Goal: Task Accomplishment & Management: Manage account settings

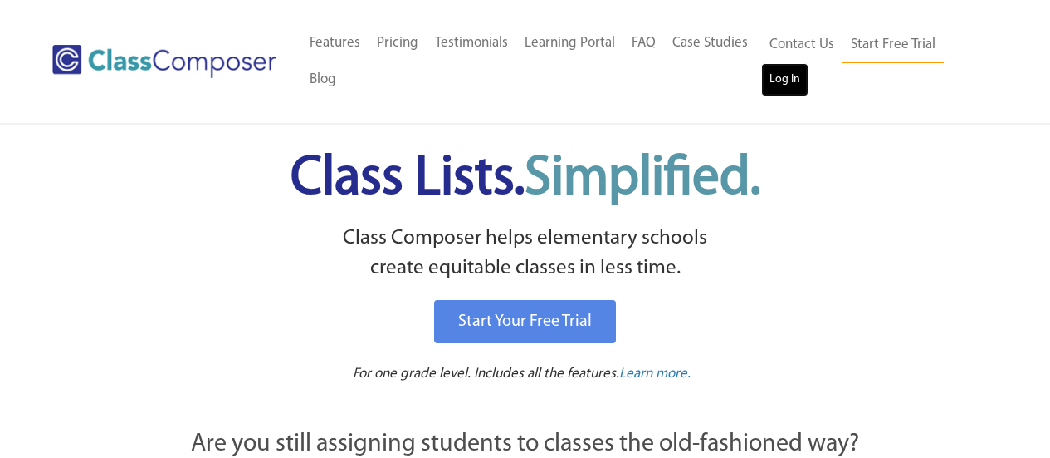
click at [790, 82] on link "Log In" at bounding box center [784, 79] width 47 height 33
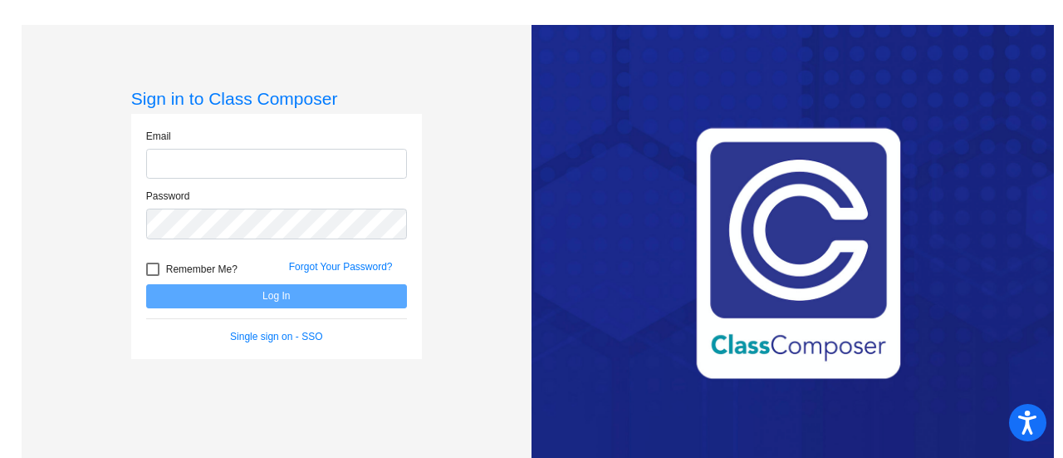
type input "[EMAIL_ADDRESS][DOMAIN_NAME]"
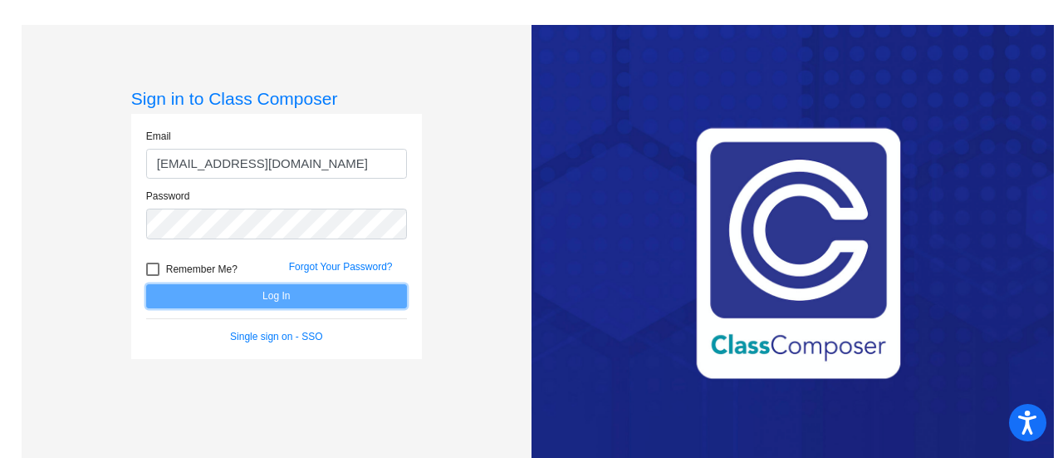
click at [294, 298] on button "Log In" at bounding box center [276, 296] width 261 height 24
